Goal: Information Seeking & Learning: Learn about a topic

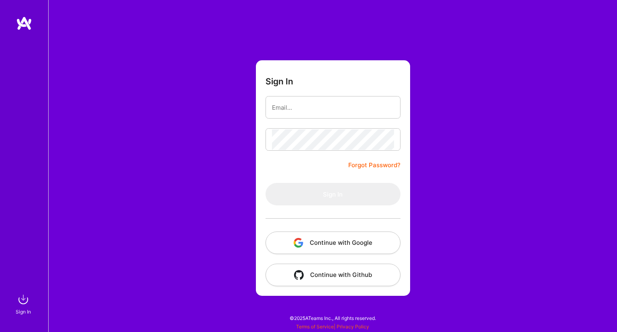
type input "[EMAIL_ADDRESS][DOMAIN_NAME]"
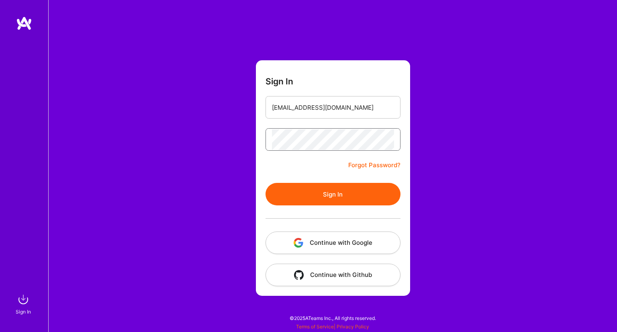
click at [265, 183] on button "Sign In" at bounding box center [332, 194] width 135 height 22
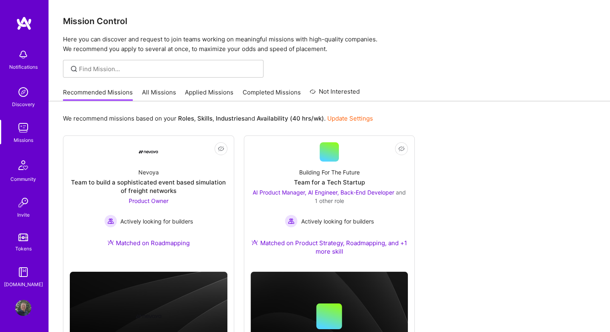
click at [152, 91] on link "All Missions" at bounding box center [159, 94] width 34 height 13
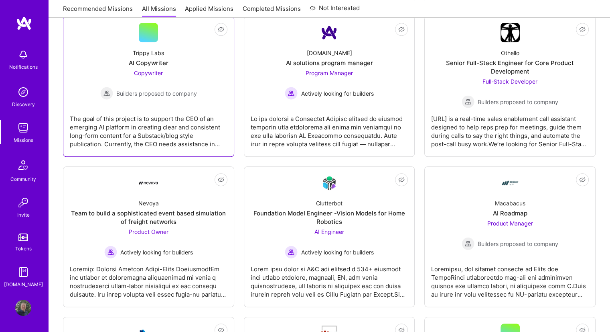
scroll to position [522, 0]
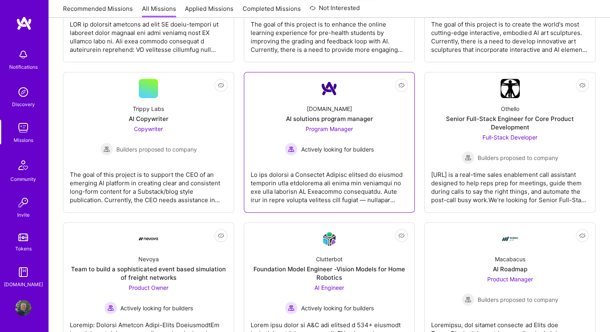
click at [341, 122] on div "[DOMAIN_NAME] AI solutions program manager Program Manager Actively looking for…" at bounding box center [330, 126] width 158 height 57
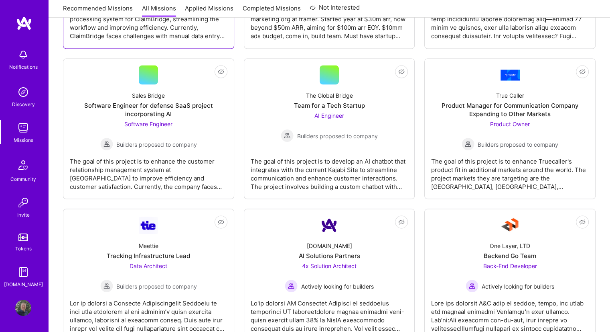
scroll to position [1445, 0]
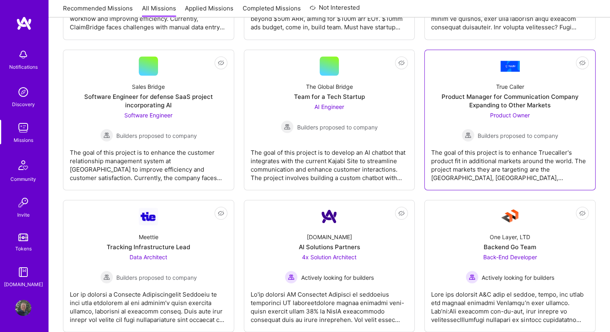
click at [534, 146] on div "The goal of this project is to enhance Truecaller's product fit in additional m…" at bounding box center [510, 161] width 158 height 40
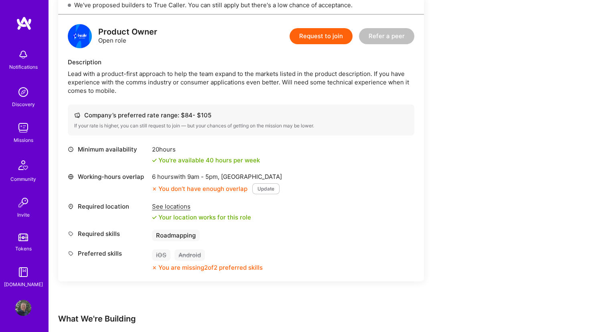
scroll to position [201, 0]
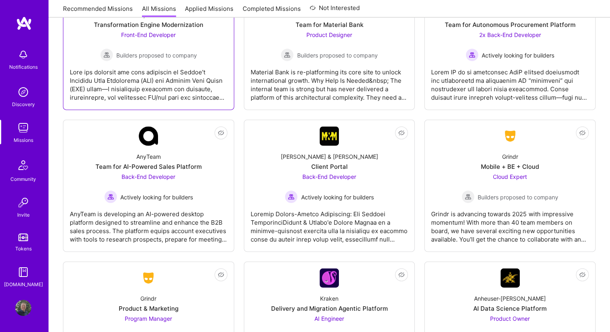
scroll to position [1748, 0]
